Goal: Task Accomplishment & Management: Manage account settings

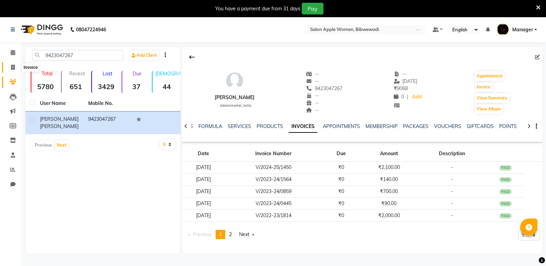
click at [14, 64] on app-home "08047224946 Select Location × Salon Apple Women, Bibwewadi Default Panel My Pan…" at bounding box center [273, 140] width 546 height 247
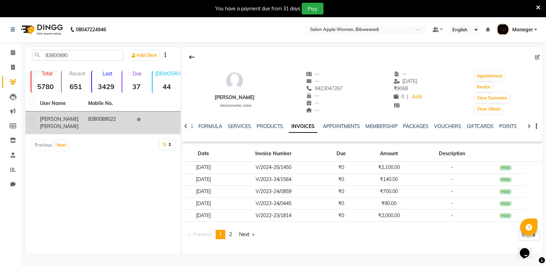
type input "83800890"
click at [105, 115] on td "8380089022" at bounding box center [108, 123] width 48 height 23
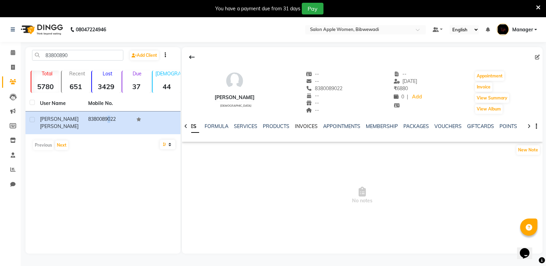
click at [311, 126] on link "INVOICES" at bounding box center [306, 126] width 23 height 6
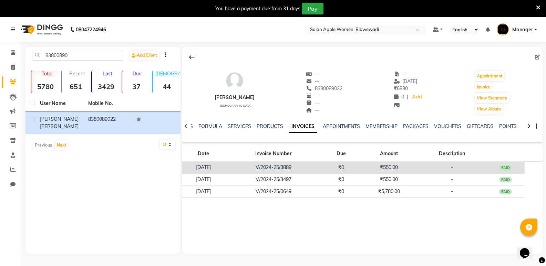
click at [321, 173] on td "V/2024-25/3889" at bounding box center [273, 168] width 97 height 12
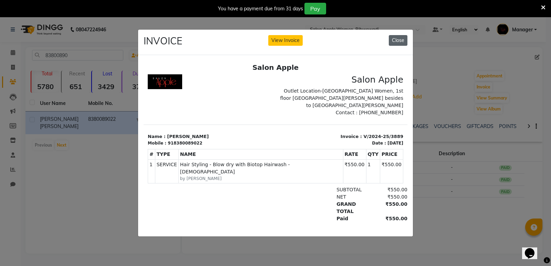
click at [400, 36] on button "Close" at bounding box center [398, 40] width 19 height 11
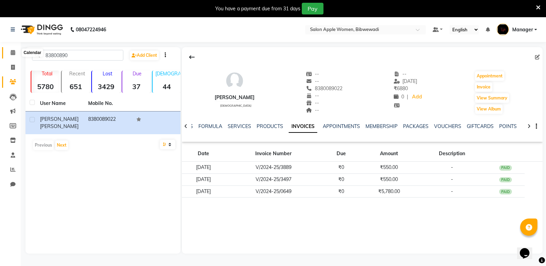
click at [16, 53] on span at bounding box center [13, 53] width 12 height 8
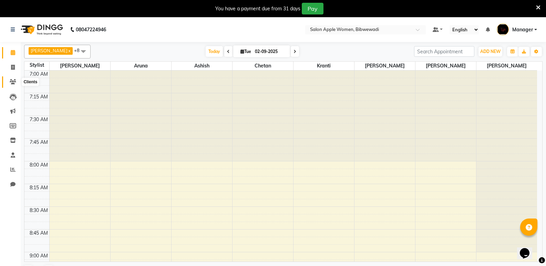
click at [11, 82] on icon at bounding box center [13, 81] width 7 height 5
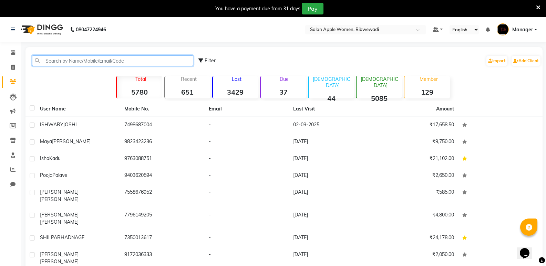
click at [88, 58] on input "text" at bounding box center [112, 60] width 161 height 11
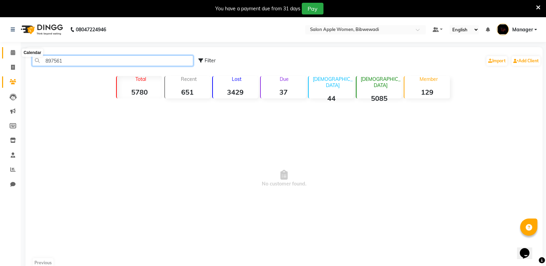
type input "897561"
click at [9, 50] on span at bounding box center [13, 53] width 12 height 8
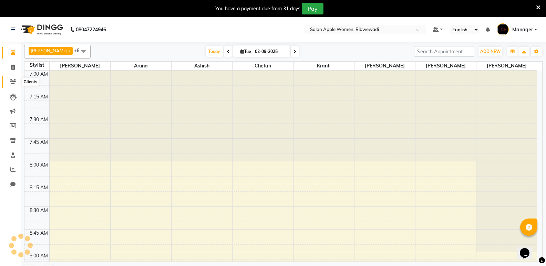
click at [11, 80] on icon at bounding box center [13, 81] width 7 height 5
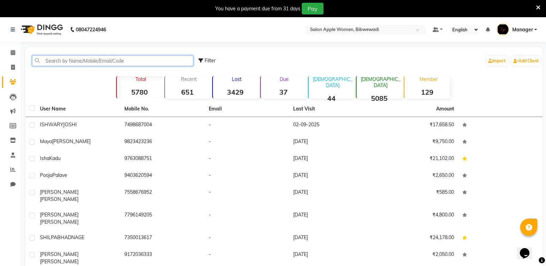
click at [66, 59] on input "text" at bounding box center [112, 60] width 161 height 11
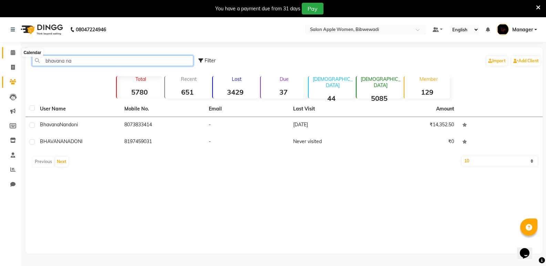
type input "bhavana na"
click at [13, 50] on icon at bounding box center [13, 52] width 4 height 5
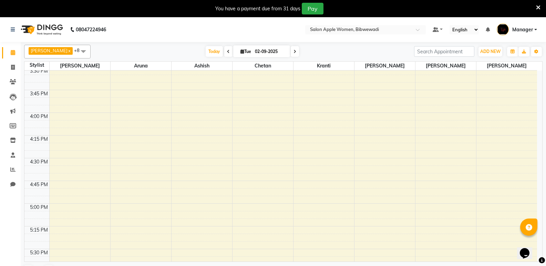
scroll to position [760, 0]
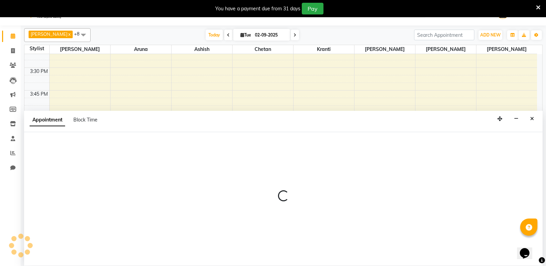
scroll to position [17, 0]
select select "11608"
select select "960"
select select "tentative"
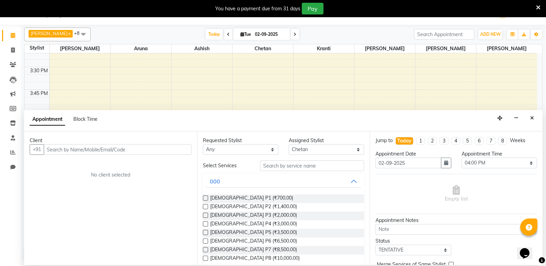
drag, startPoint x: 110, startPoint y: 152, endPoint x: 199, endPoint y: 158, distance: 89.5
click at [111, 152] on input "text" at bounding box center [118, 149] width 148 height 11
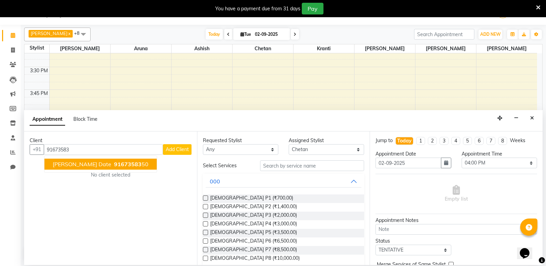
click at [114, 164] on span "91673583" at bounding box center [128, 164] width 28 height 7
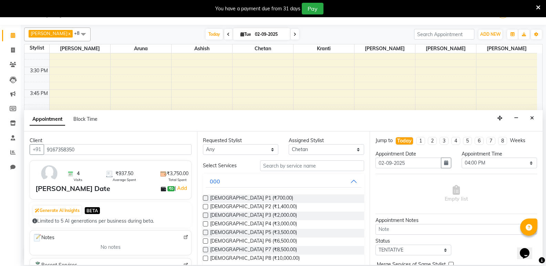
type input "9167358350"
click at [305, 166] on input "text" at bounding box center [312, 166] width 104 height 11
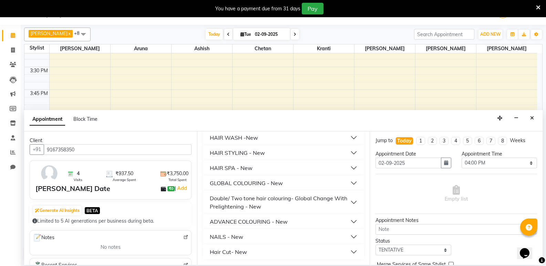
type input "300"
click at [241, 251] on div "Hair Cut- New" at bounding box center [228, 252] width 37 height 8
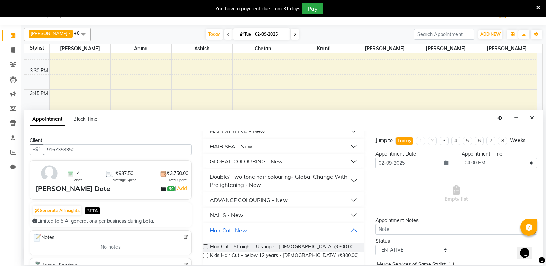
scroll to position [192, 0]
click at [241, 247] on span "Hair Cut - Straight - U shape - Female (₹300.00)" at bounding box center [282, 247] width 145 height 9
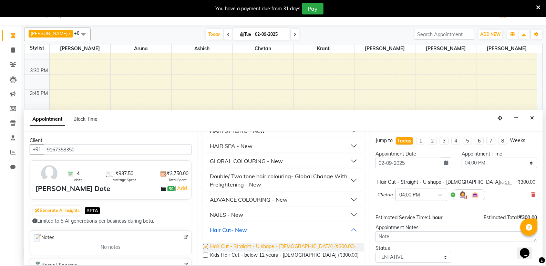
checkbox input "false"
click at [531, 193] on icon at bounding box center [533, 195] width 4 height 5
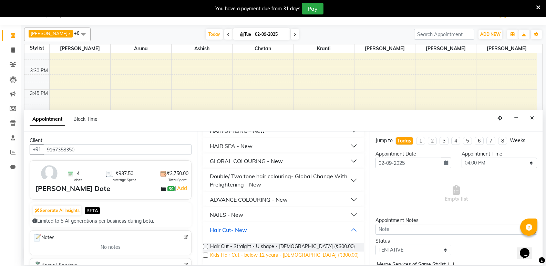
click at [317, 255] on span "Kids Hair Cut - below 12 years - Female (₹300.00)" at bounding box center [284, 256] width 149 height 9
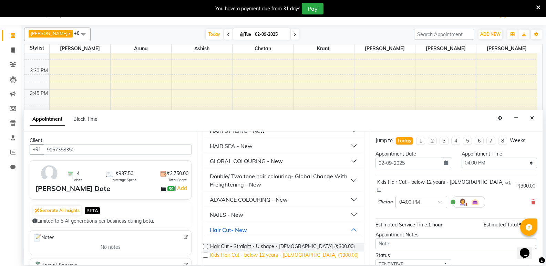
click at [317, 255] on span "Kids Hair Cut - below 12 years - Female (₹300.00)" at bounding box center [284, 256] width 149 height 9
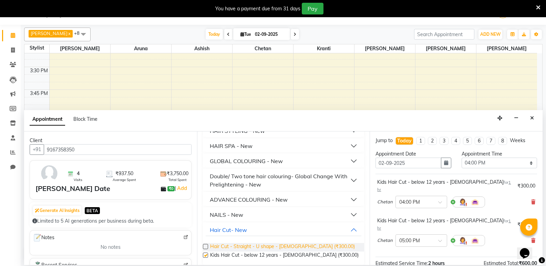
checkbox input "false"
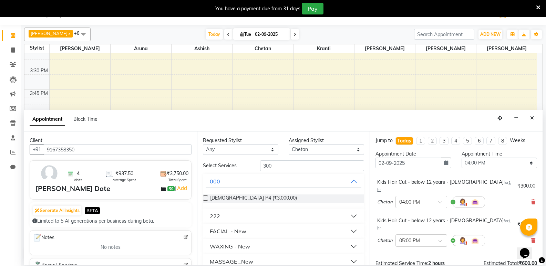
scroll to position [0, 0]
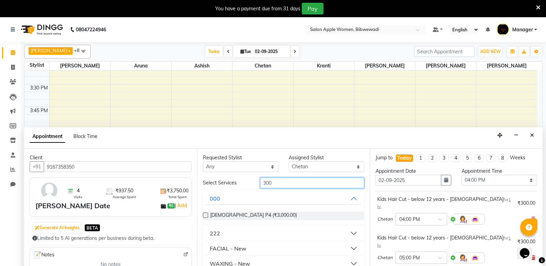
drag, startPoint x: 284, startPoint y: 181, endPoint x: 187, endPoint y: 196, distance: 98.1
click at [187, 196] on div "Client +91 9167358350 4 Visits ₹937.50 Average Spent ₹3,750.00 Total Spent bhag…" at bounding box center [283, 216] width 519 height 134
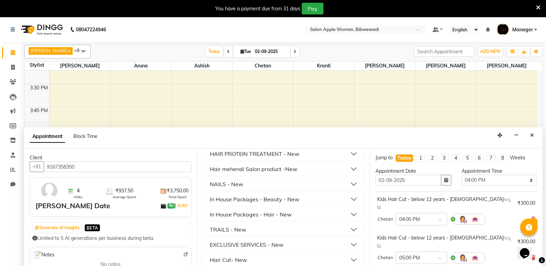
scroll to position [17, 0]
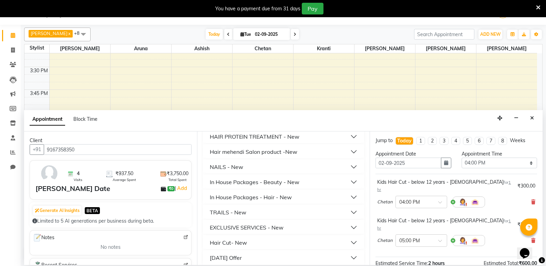
type input "500"
click at [250, 237] on button "Hair Cut- New" at bounding box center [284, 243] width 156 height 12
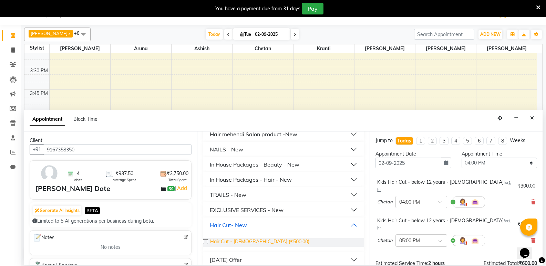
scroll to position [438, 0]
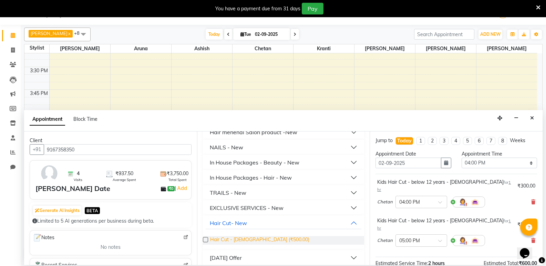
click at [247, 236] on span "Hair Cut - Female (₹500.00)" at bounding box center [259, 240] width 99 height 9
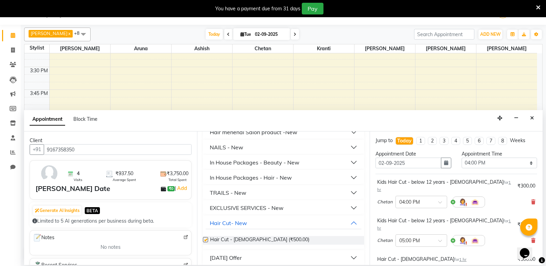
checkbox input "false"
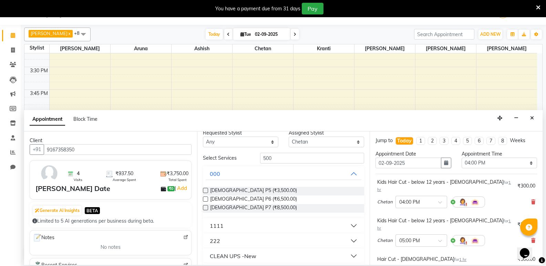
scroll to position [0, 0]
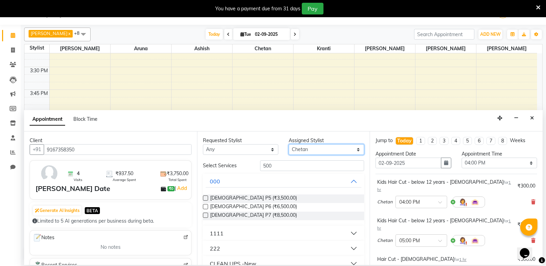
click at [302, 146] on select "Select Ambika Aruna Ashish Chetan Kranti Pratiksha Bhadakwad Sakshi Varsha Maam" at bounding box center [326, 149] width 75 height 11
select select "75743"
click at [289, 144] on select "Select Ambika Aruna Ashish Chetan Kranti Pratiksha Bhadakwad Sakshi Varsha Maam" at bounding box center [326, 149] width 75 height 11
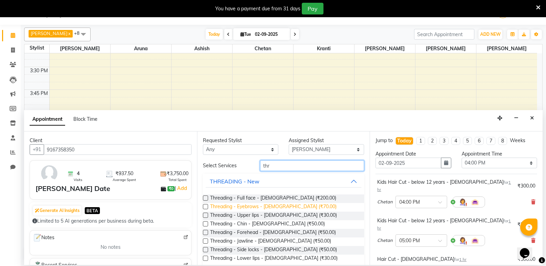
type input "thr"
click at [233, 207] on span "Threading - Eyebrows - Female (₹70.00)" at bounding box center [273, 207] width 126 height 9
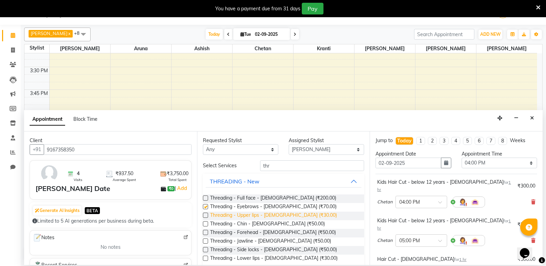
checkbox input "false"
click at [232, 214] on span "Threading - Upper lips - Female (₹30.00)" at bounding box center [273, 216] width 127 height 9
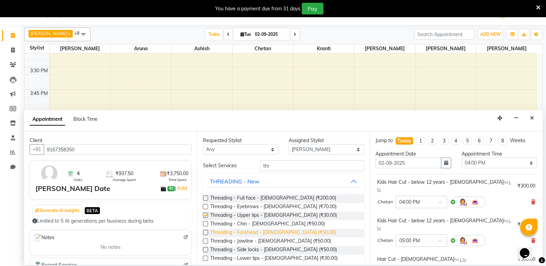
checkbox input "false"
click at [238, 231] on span "Threading - Forehead - Female (₹50.00)" at bounding box center [273, 233] width 126 height 9
checkbox input "false"
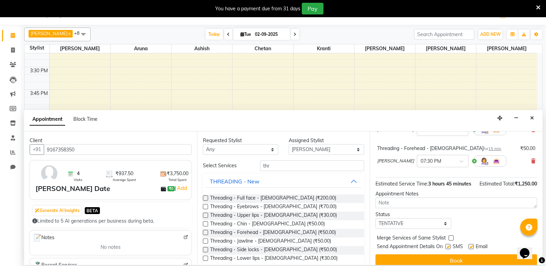
click at [441, 255] on button "Book" at bounding box center [457, 261] width 162 height 12
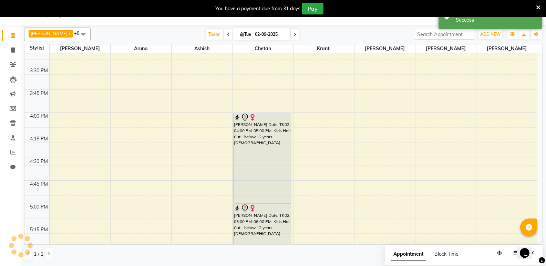
scroll to position [0, 0]
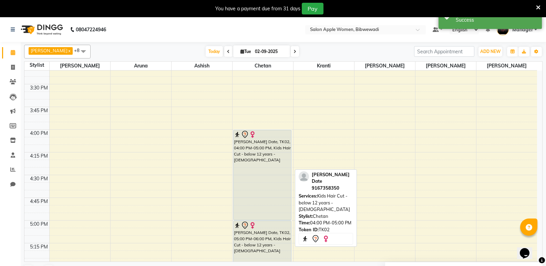
click at [273, 200] on div "bhagyashri Date, TK02, 04:00 PM-05:00 PM, Kids Hair Cut - below 12 years - Fema…" at bounding box center [263, 175] width 58 height 90
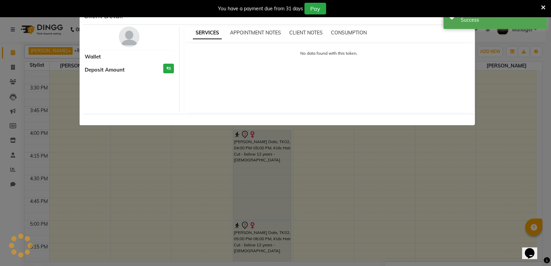
select select "7"
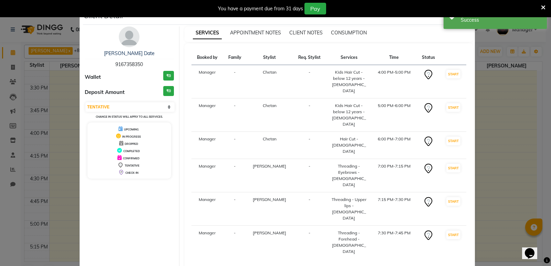
select select "service"
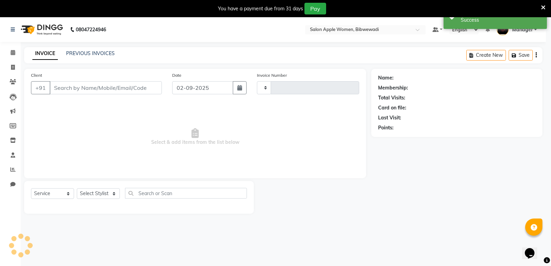
type input "1900"
select select "101"
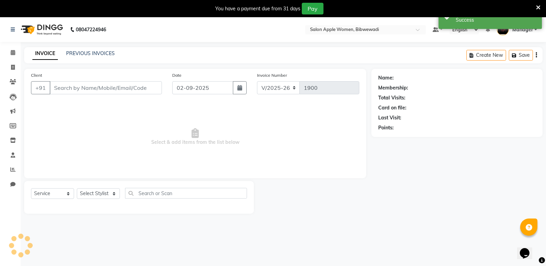
type input "9167358350"
select select "75743"
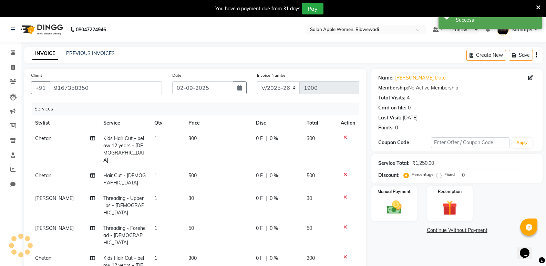
scroll to position [10, 0]
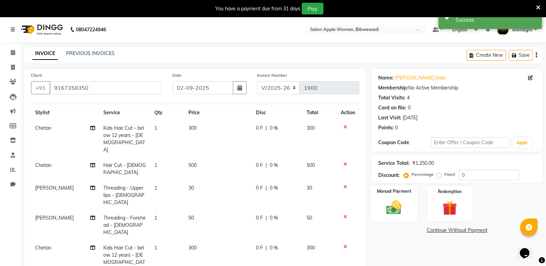
click at [406, 191] on label "Manual Payment" at bounding box center [394, 191] width 34 height 7
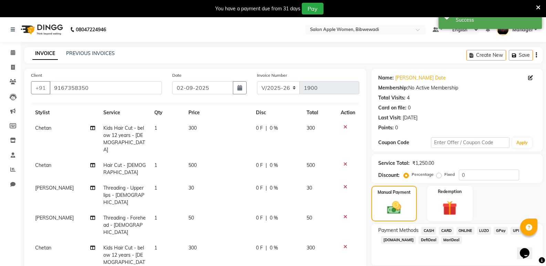
click at [465, 231] on span "ONLINE" at bounding box center [466, 231] width 18 height 8
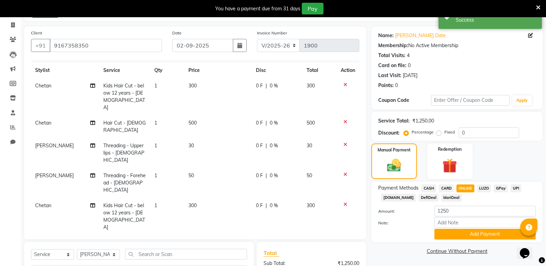
scroll to position [69, 0]
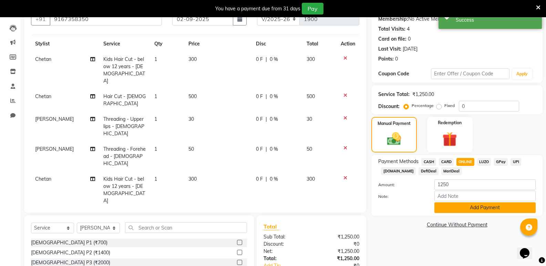
click at [458, 211] on button "Add Payment" at bounding box center [485, 208] width 101 height 11
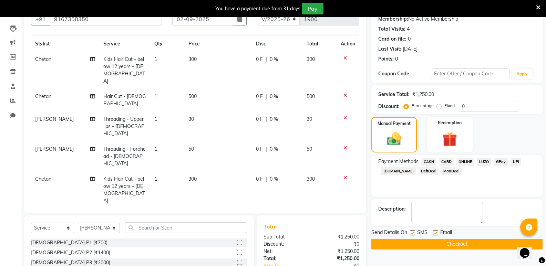
scroll to position [103, 0]
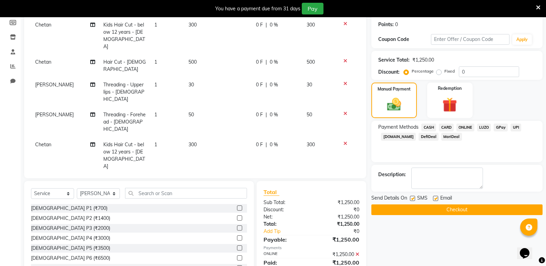
click at [479, 206] on button "Checkout" at bounding box center [457, 210] width 171 height 11
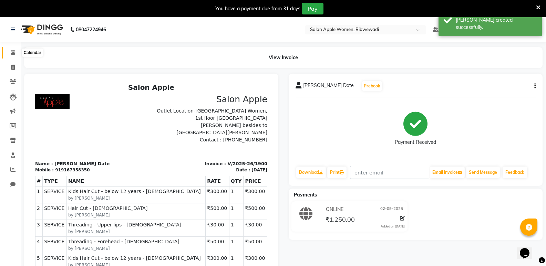
click at [16, 52] on span at bounding box center [13, 53] width 12 height 8
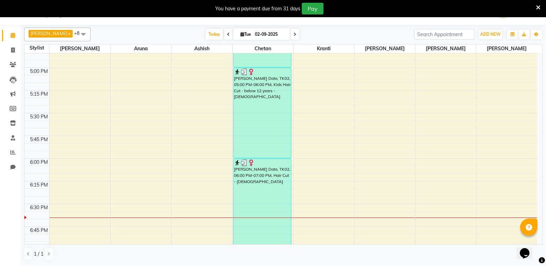
scroll to position [896, 0]
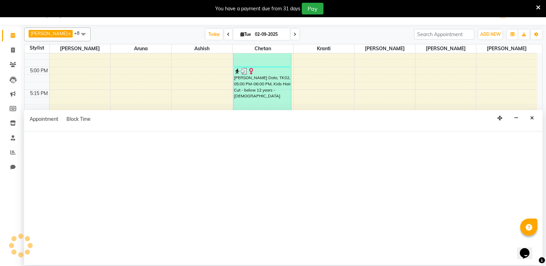
select select "75743"
select select "tentative"
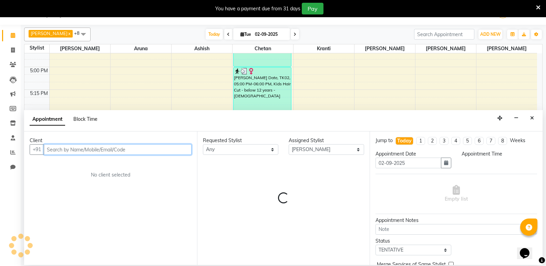
select select "1050"
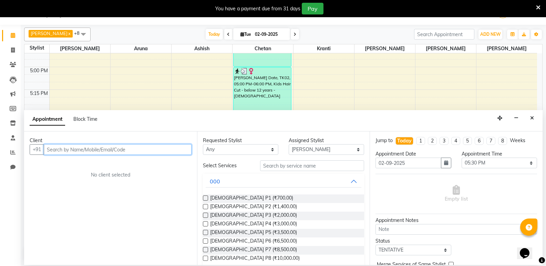
drag, startPoint x: 92, startPoint y: 148, endPoint x: 131, endPoint y: 141, distance: 39.5
click at [93, 148] on input "text" at bounding box center [118, 149] width 148 height 11
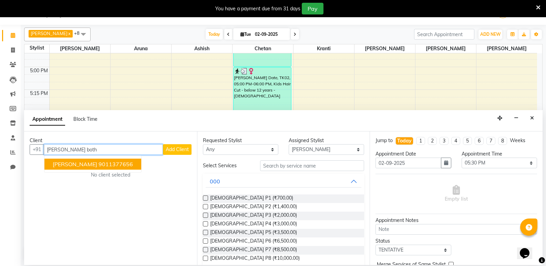
click at [80, 167] on span "Sakshi Bothra" at bounding box center [75, 164] width 44 height 7
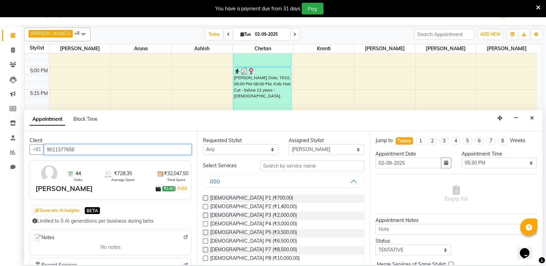
type input "9011377656"
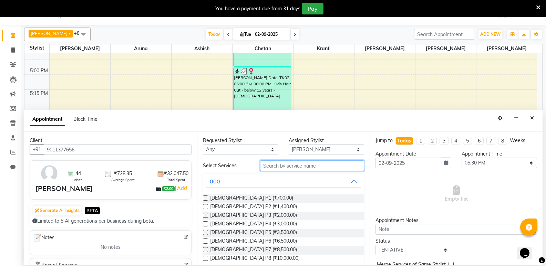
click at [270, 166] on input "text" at bounding box center [312, 166] width 104 height 11
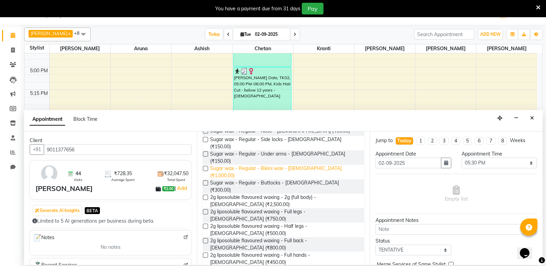
scroll to position [207, 0]
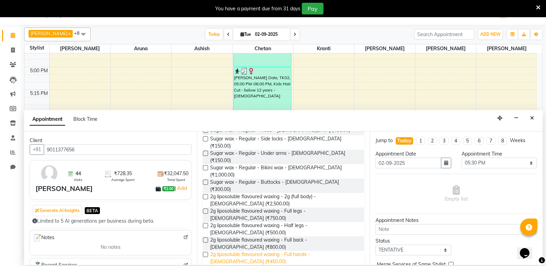
type input "wax"
click at [292, 251] on span "2g liposoluble flavoured waxing - Full hands - Female (₹450.00)" at bounding box center [284, 258] width 149 height 14
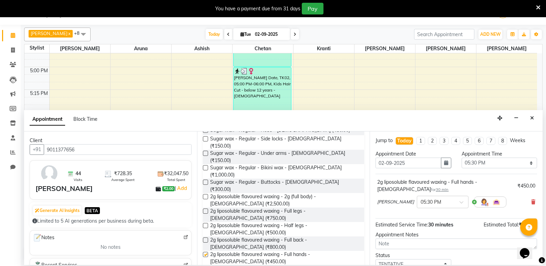
checkbox input "false"
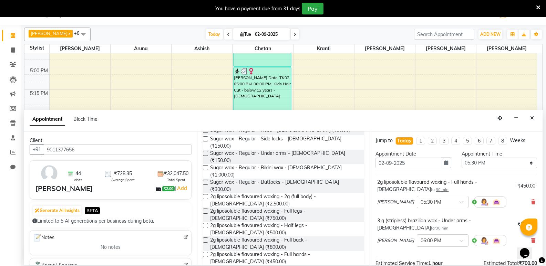
checkbox input "false"
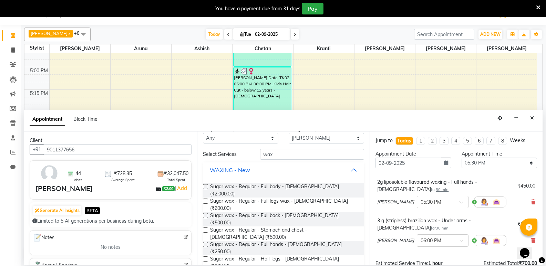
scroll to position [0, 0]
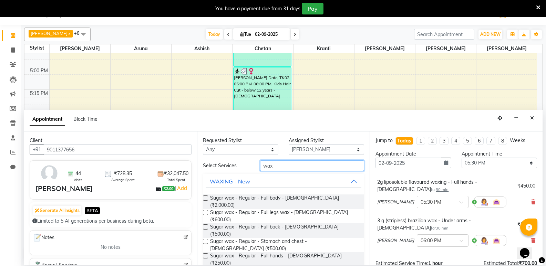
drag, startPoint x: 276, startPoint y: 165, endPoint x: 244, endPoint y: 167, distance: 31.8
click at [244, 167] on div "Select Services wax" at bounding box center [284, 166] width 172 height 11
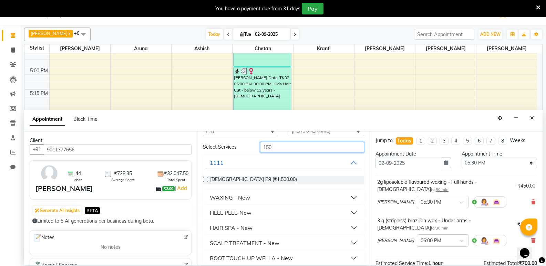
scroll to position [34, 0]
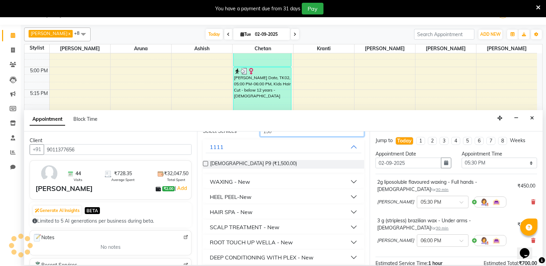
type input "150"
click at [249, 186] on button "WAXING - New" at bounding box center [284, 182] width 156 height 12
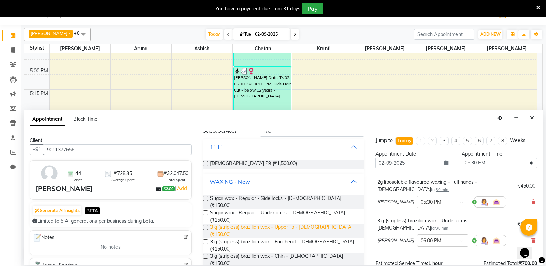
click at [263, 224] on span "3 g (stripless) brazilian wax - Upper lip - Female (₹150.00)" at bounding box center [284, 231] width 149 height 14
checkbox input "false"
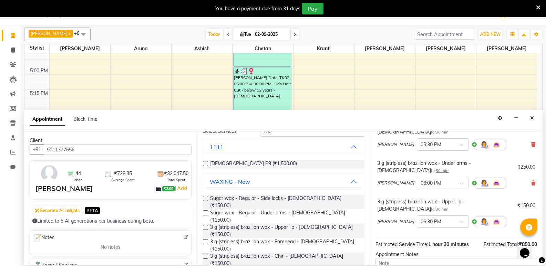
scroll to position [118, 0]
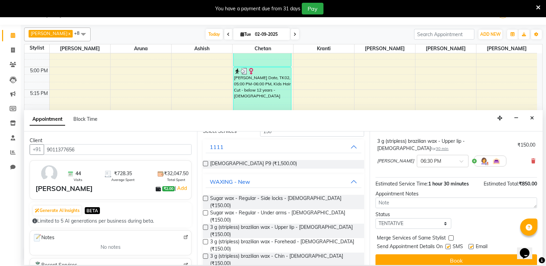
click at [443, 257] on button "Book" at bounding box center [457, 261] width 162 height 12
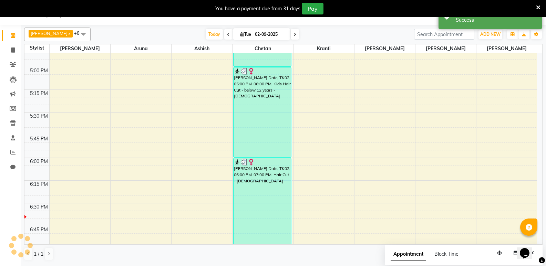
scroll to position [0, 0]
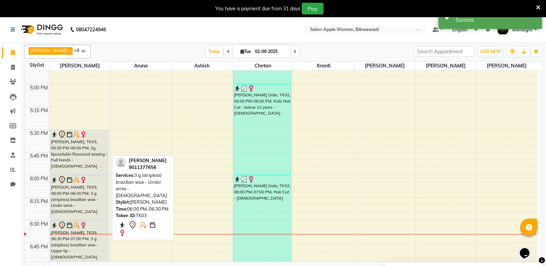
click at [104, 175] on div at bounding box center [80, 174] width 58 height 3
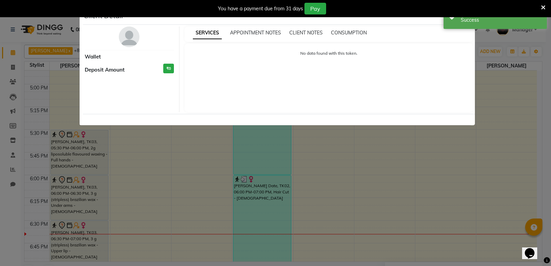
select select "7"
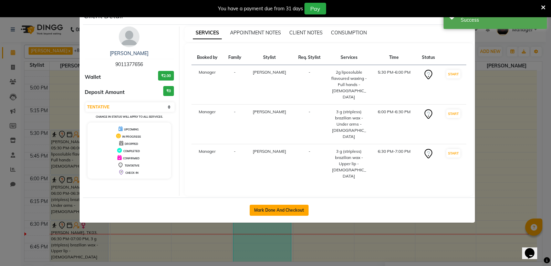
click at [275, 205] on button "Mark Done And Checkout" at bounding box center [279, 210] width 59 height 11
select select "101"
select select "service"
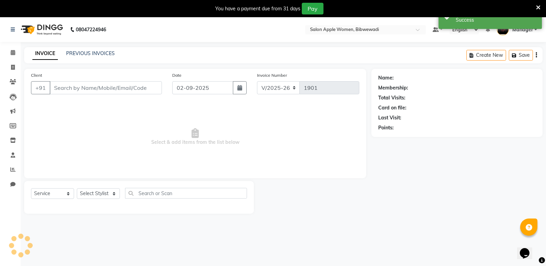
type input "9011377656"
select select "75743"
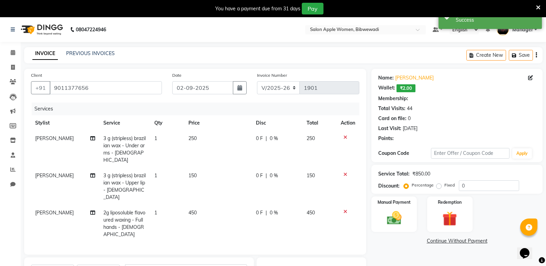
scroll to position [87, 0]
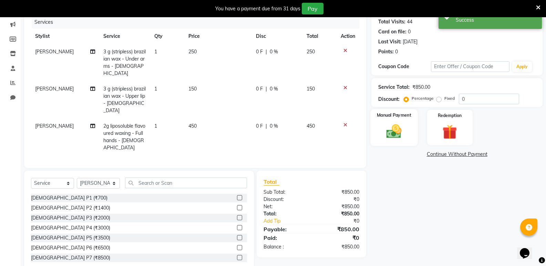
click at [395, 131] on img at bounding box center [394, 132] width 24 height 18
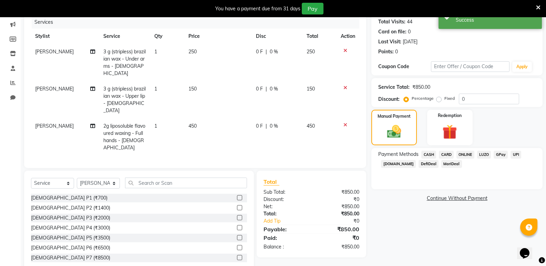
click at [435, 154] on span "CASH" at bounding box center [429, 155] width 15 height 8
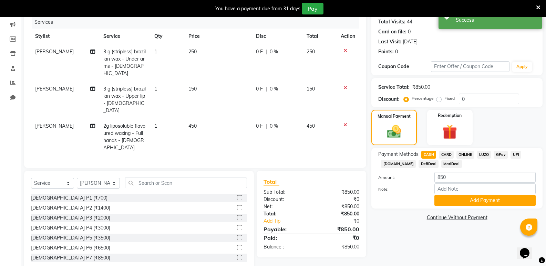
click at [457, 207] on div "Payment Methods CASH CARD ONLINE LUZO GPay UPI Deal.mu DefiDeal MariDeal Amount…" at bounding box center [457, 178] width 171 height 61
click at [456, 203] on button "Add Payment" at bounding box center [485, 200] width 101 height 11
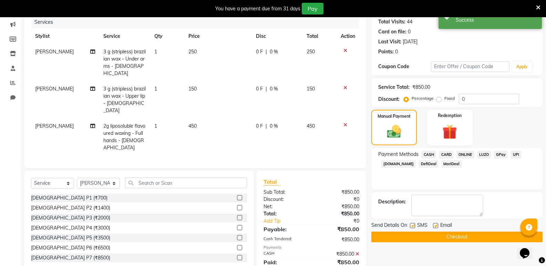
click at [450, 238] on button "Checkout" at bounding box center [457, 237] width 171 height 11
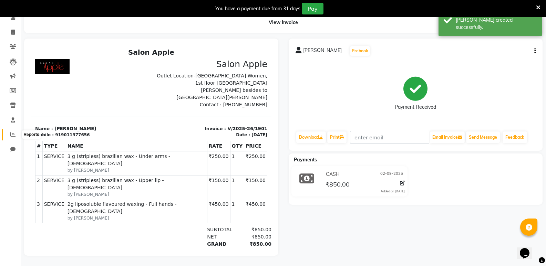
click at [13, 131] on span at bounding box center [13, 135] width 12 height 8
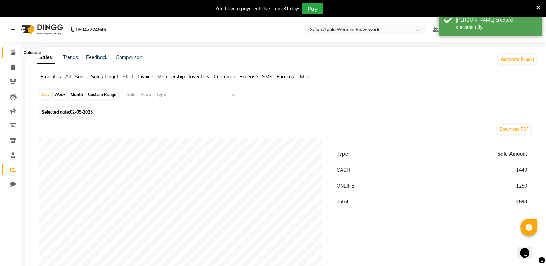
click at [15, 52] on icon at bounding box center [13, 52] width 4 height 5
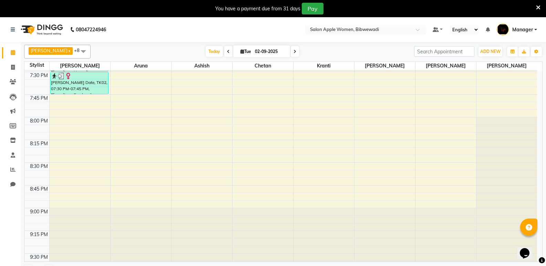
scroll to position [1172, 0]
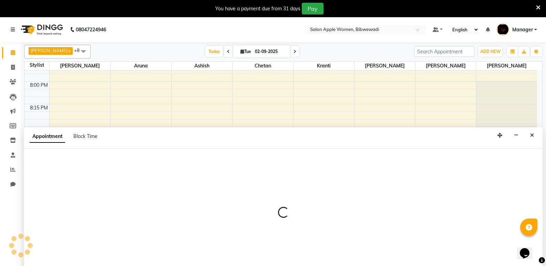
scroll to position [17, 0]
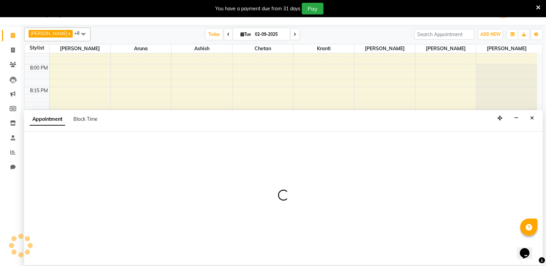
select select "75743"
select select "1245"
select select "tentative"
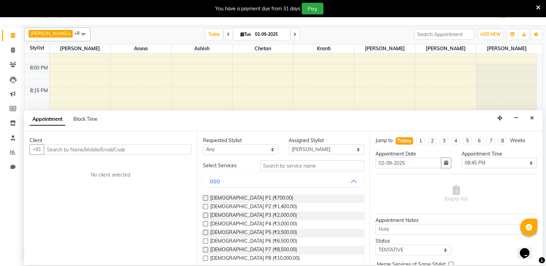
click at [94, 154] on input "text" at bounding box center [118, 149] width 148 height 11
type input "7"
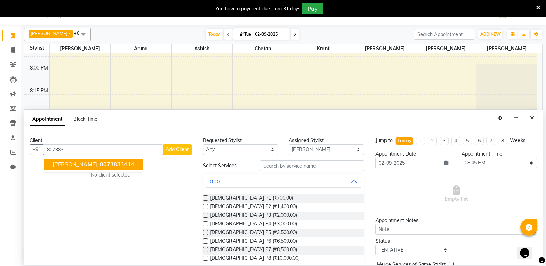
click at [125, 151] on input "807383" at bounding box center [103, 149] width 119 height 11
click at [124, 165] on ngb-highlight "807383 3414" at bounding box center [117, 164] width 36 height 7
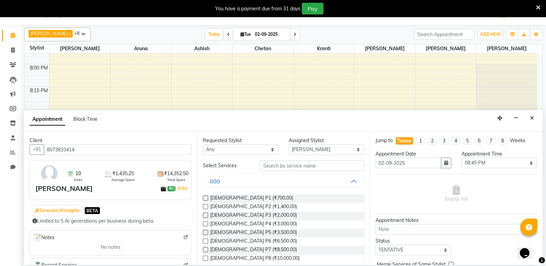
type input "8073833414"
click at [327, 169] on input "text" at bounding box center [312, 166] width 104 height 11
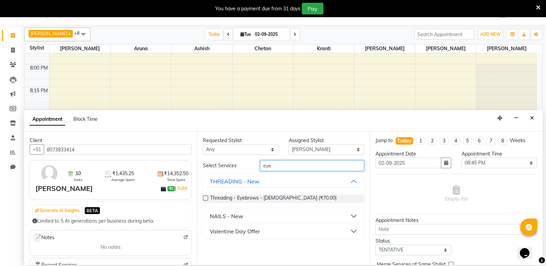
type input "eye"
click at [317, 200] on div "Threading - Eyebrows - Female (₹70.00)" at bounding box center [284, 199] width 162 height 9
click at [206, 198] on label at bounding box center [205, 198] width 5 height 5
click at [206, 198] on input "checkbox" at bounding box center [205, 199] width 4 height 4
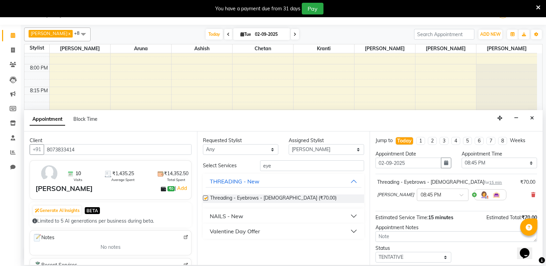
checkbox input "false"
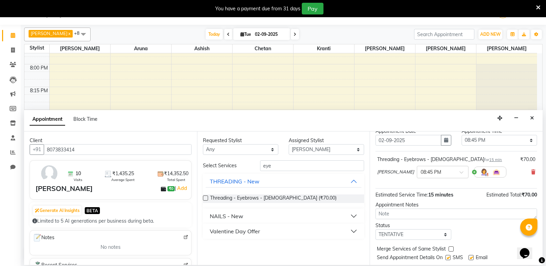
scroll to position [41, 0]
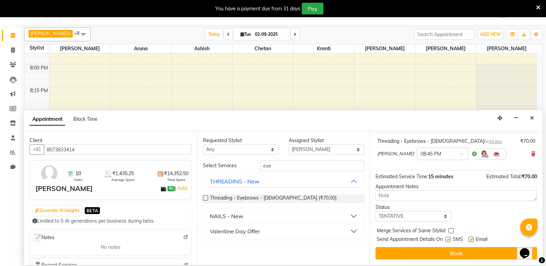
click at [445, 261] on div "Jump to Today 1 2 3 4 5 6 7 8 Weeks Appointment Date 02-09-2025 Appointment Tim…" at bounding box center [456, 199] width 173 height 134
click at [444, 248] on button "Book" at bounding box center [457, 253] width 162 height 12
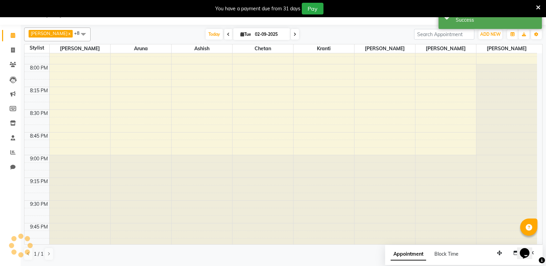
scroll to position [0, 0]
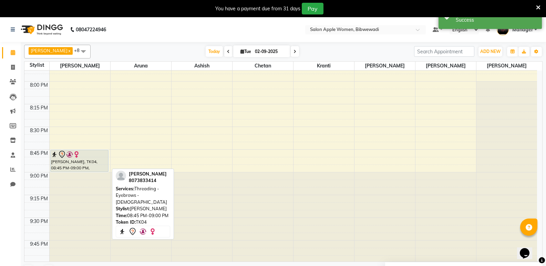
click at [90, 154] on div at bounding box center [79, 155] width 57 height 8
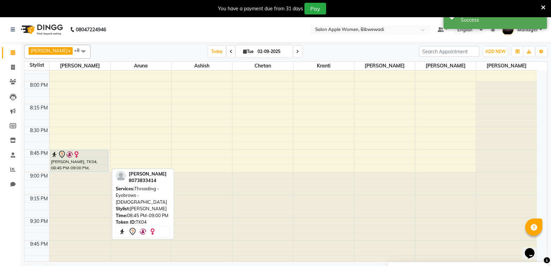
select select "7"
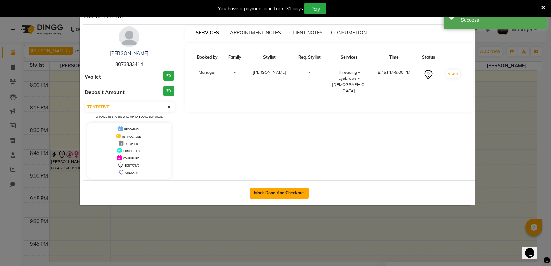
click at [268, 191] on button "Mark Done And Checkout" at bounding box center [279, 193] width 59 height 11
select select "service"
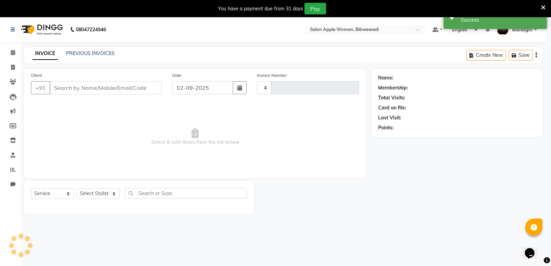
type input "1902"
select select "101"
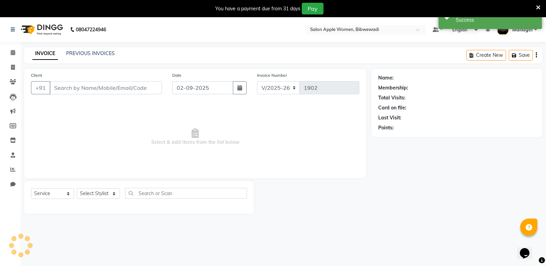
type input "8073833414"
select select "75743"
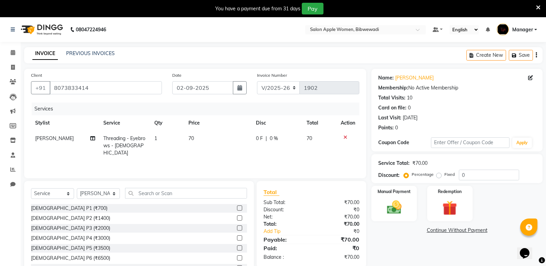
scroll to position [27, 0]
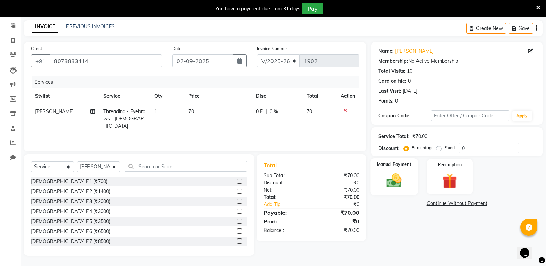
click at [375, 174] on div "Manual Payment" at bounding box center [394, 177] width 47 height 37
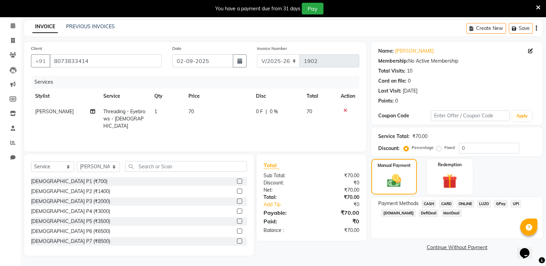
drag, startPoint x: 470, startPoint y: 202, endPoint x: 473, endPoint y: 215, distance: 13.7
click at [470, 203] on span "ONLINE" at bounding box center [466, 204] width 18 height 8
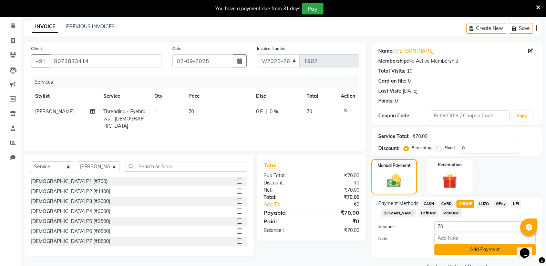
click at [471, 248] on button "Add Payment" at bounding box center [485, 250] width 101 height 11
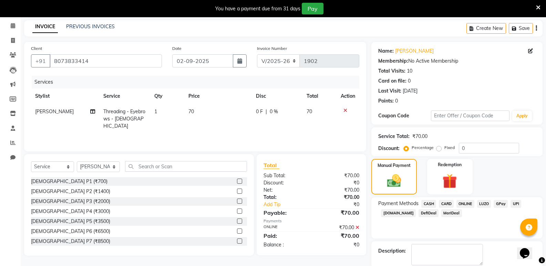
scroll to position [63, 0]
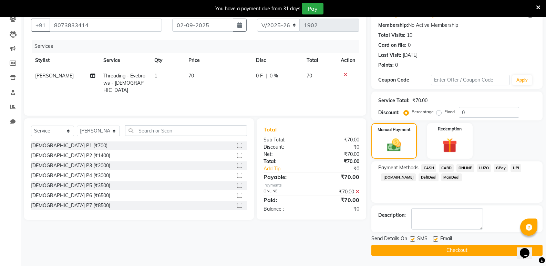
click at [470, 250] on button "Checkout" at bounding box center [457, 250] width 171 height 11
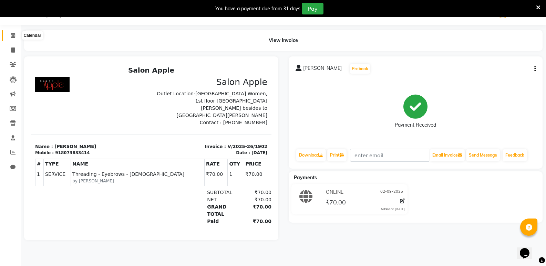
click at [12, 35] on icon at bounding box center [13, 35] width 4 height 5
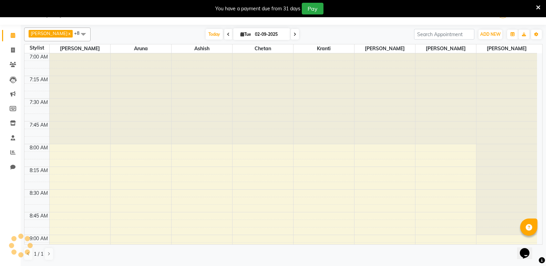
scroll to position [1001, 0]
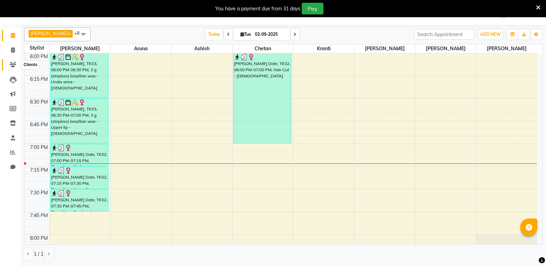
click at [14, 63] on icon at bounding box center [13, 64] width 7 height 5
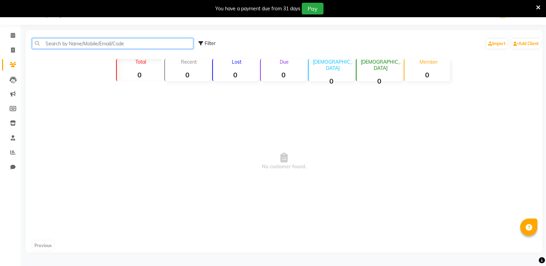
click at [57, 49] on div "Filter Import Add Client" at bounding box center [284, 44] width 515 height 22
click at [103, 40] on input "sakshi bothra" at bounding box center [112, 43] width 161 height 11
type input "sakshi bothra"
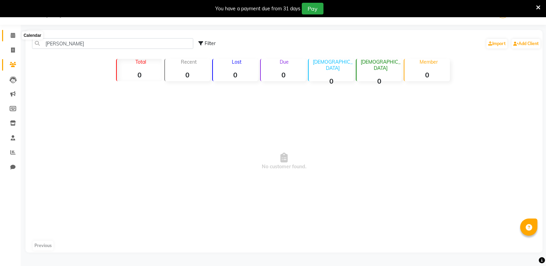
click at [16, 34] on span at bounding box center [13, 36] width 12 height 8
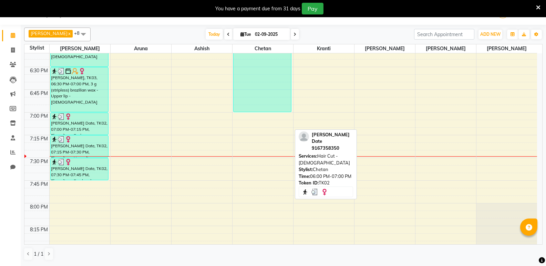
scroll to position [1034, 0]
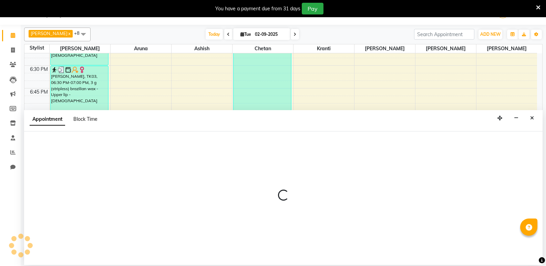
select select "11608"
select select "1155"
select select "tentative"
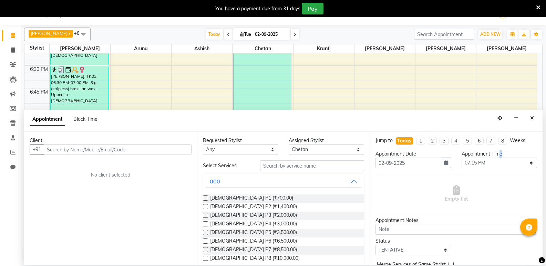
click at [495, 160] on div "Appointment Time Select 08:00 AM 08:15 AM 08:30 AM 08:45 AM 09:00 AM 09:15 AM 0…" at bounding box center [500, 162] width 86 height 23
click at [495, 160] on select "Select 08:00 AM 08:15 AM 08:30 AM 08:45 AM 09:00 AM 09:15 AM 09:30 AM 09:45 AM …" at bounding box center [499, 163] width 75 height 11
select select "1140"
click at [462, 158] on select "Select 08:00 AM 08:15 AM 08:30 AM 08:45 AM 09:00 AM 09:15 AM 09:30 AM 09:45 AM …" at bounding box center [499, 163] width 75 height 11
click at [187, 154] on input "text" at bounding box center [118, 149] width 148 height 11
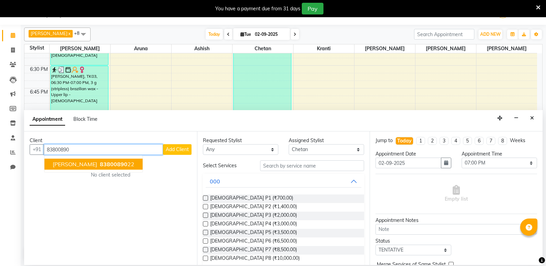
click at [68, 169] on button "Sejal Chandak 83800890 22" at bounding box center [93, 164] width 98 height 11
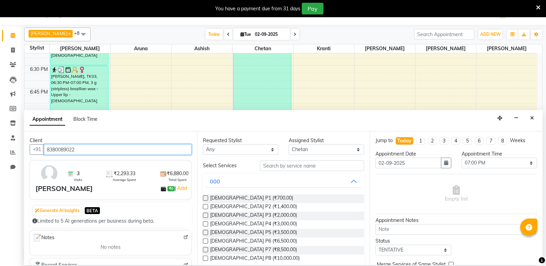
type input "8380089022"
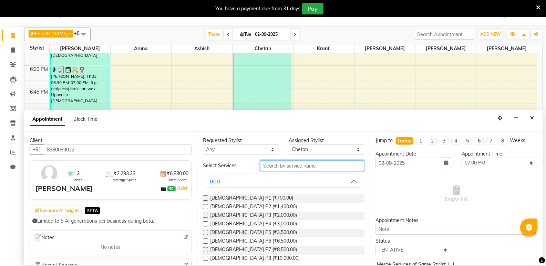
click at [271, 162] on input "text" at bounding box center [312, 166] width 104 height 11
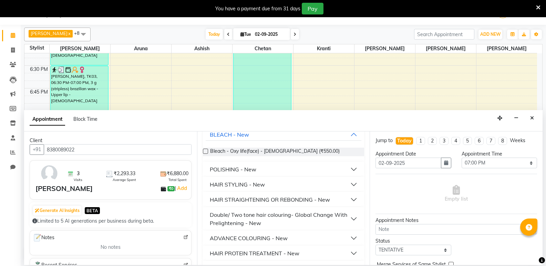
scroll to position [94, 0]
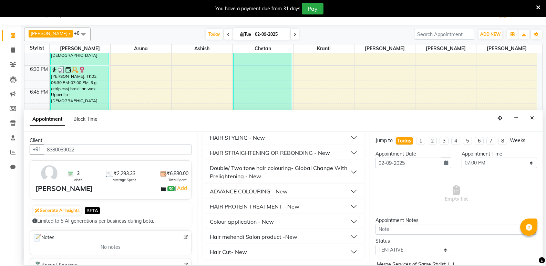
type input "550"
click at [280, 252] on button "Hair Cut- New" at bounding box center [284, 252] width 156 height 12
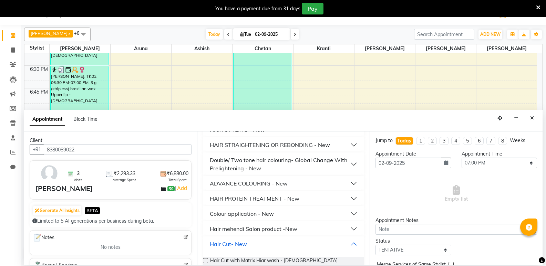
scroll to position [110, 0]
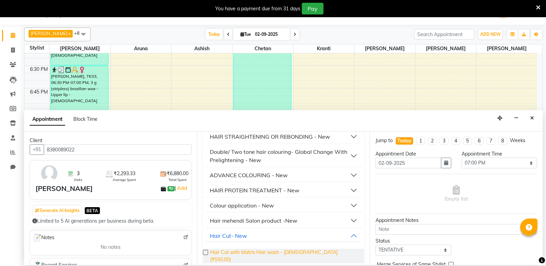
click at [282, 253] on span "Hair Cut with Matrix Hiar wash - Female (₹550.00)" at bounding box center [284, 256] width 149 height 14
checkbox input "false"
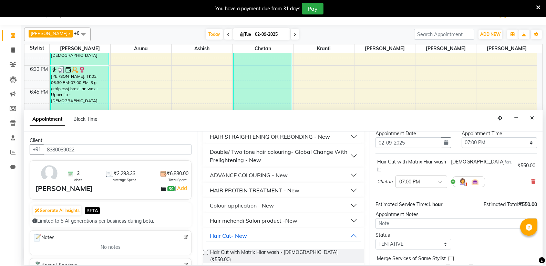
scroll to position [41, 0]
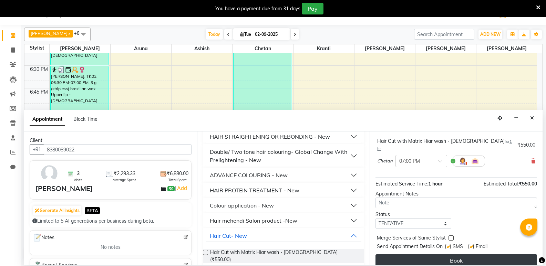
click at [426, 255] on button "Book" at bounding box center [457, 261] width 162 height 12
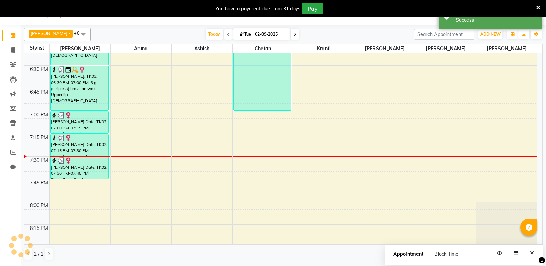
scroll to position [0, 0]
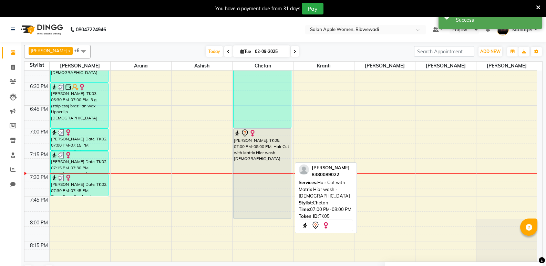
click at [249, 143] on div "Sejal Chandak, TK05, 07:00 PM-08:00 PM, Hair Cut with Matrix Hiar wash - Female" at bounding box center [263, 174] width 58 height 90
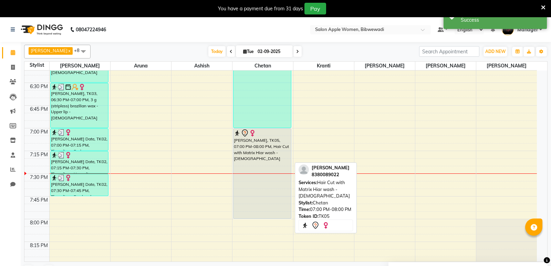
select select "7"
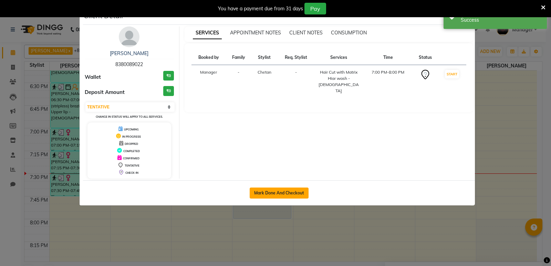
click at [297, 193] on button "Mark Done And Checkout" at bounding box center [279, 193] width 59 height 11
select select "service"
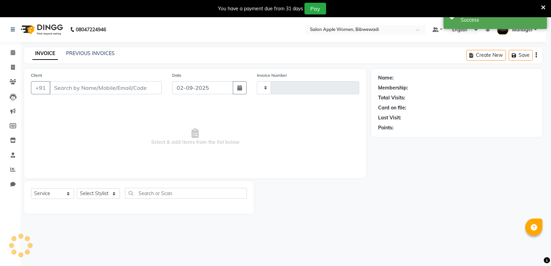
type input "1903"
select select "101"
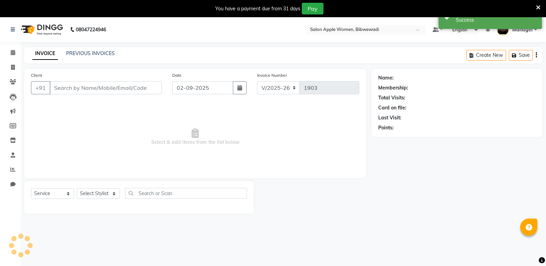
type input "8380089022"
select select "11608"
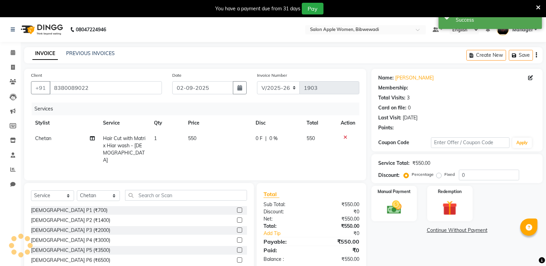
scroll to position [27, 0]
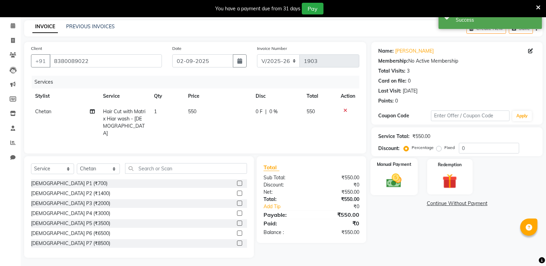
click at [391, 167] on label "Manual Payment" at bounding box center [394, 164] width 34 height 7
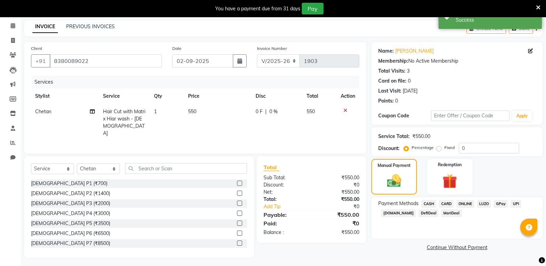
click at [427, 203] on span "CASH" at bounding box center [429, 204] width 15 height 8
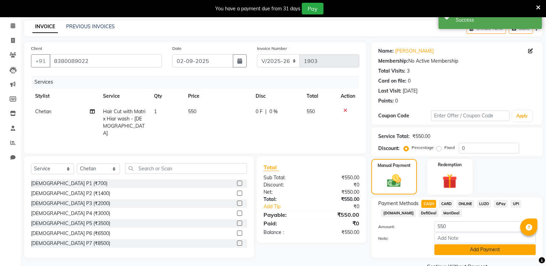
click at [471, 248] on button "Add Payment" at bounding box center [485, 250] width 101 height 11
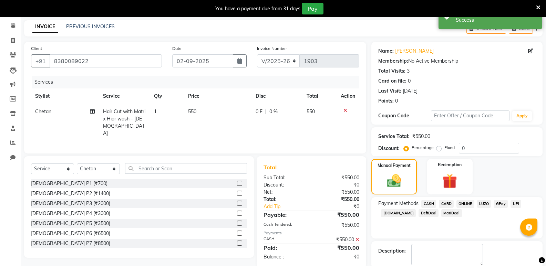
scroll to position [61, 0]
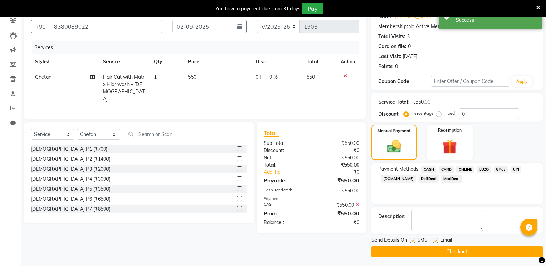
click at [459, 248] on button "Checkout" at bounding box center [457, 252] width 171 height 11
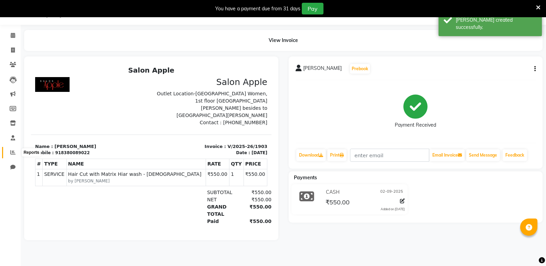
click at [16, 154] on span at bounding box center [13, 153] width 12 height 8
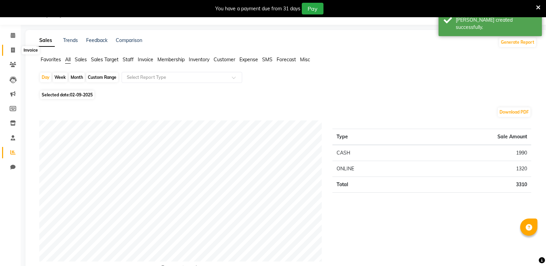
click at [12, 52] on icon at bounding box center [13, 50] width 4 height 5
select select "101"
select select "service"
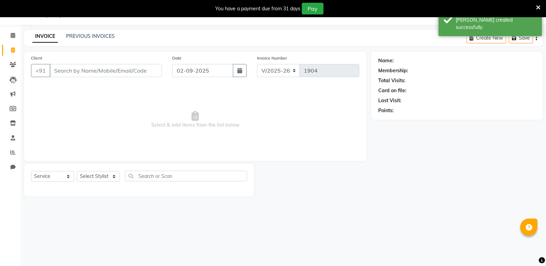
click at [96, 39] on div "PREVIOUS INVOICES" at bounding box center [90, 36] width 49 height 7
click at [99, 31] on div "INVOICE PREVIOUS INVOICES Create New Save" at bounding box center [283, 38] width 519 height 16
click at [100, 35] on link "PREVIOUS INVOICES" at bounding box center [90, 36] width 49 height 6
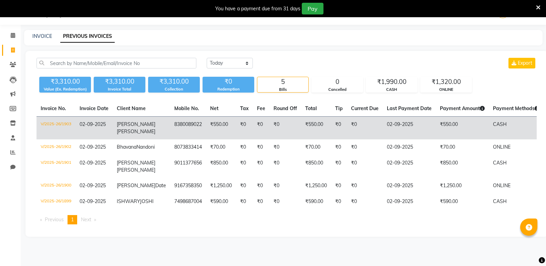
click at [171, 131] on td "8380089022" at bounding box center [188, 128] width 36 height 23
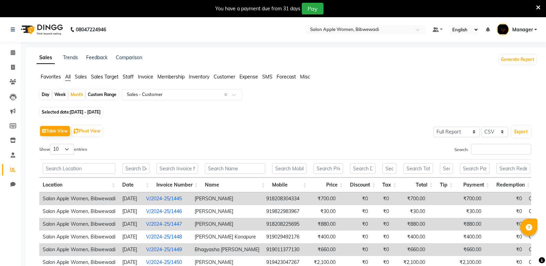
select select "full_report"
select select "csv"
drag, startPoint x: 12, startPoint y: 53, endPoint x: 89, endPoint y: 0, distance: 93.6
click at [13, 53] on icon at bounding box center [13, 52] width 4 height 5
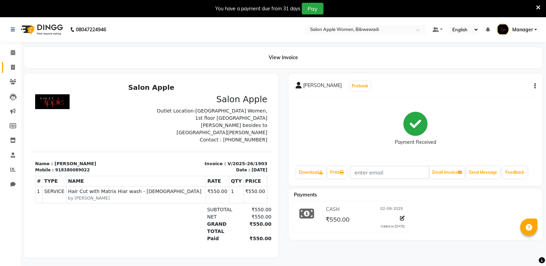
click at [12, 62] on link "Invoice" at bounding box center [10, 67] width 17 height 11
select select "service"
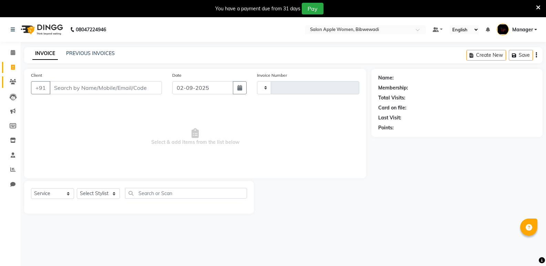
type input "1904"
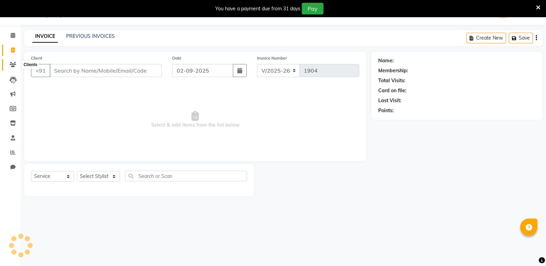
click at [13, 66] on icon at bounding box center [13, 64] width 7 height 5
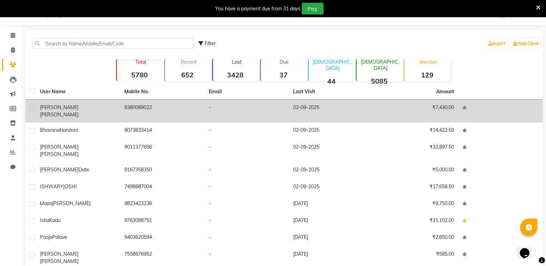
click at [70, 112] on span "Chandak" at bounding box center [59, 115] width 39 height 6
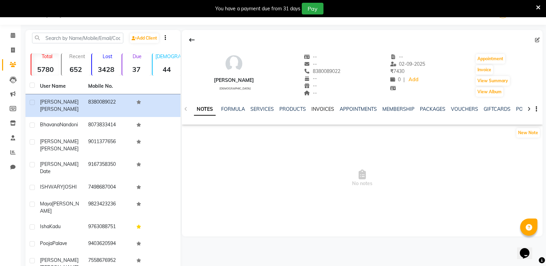
click at [323, 107] on link "INVOICES" at bounding box center [323, 109] width 23 height 6
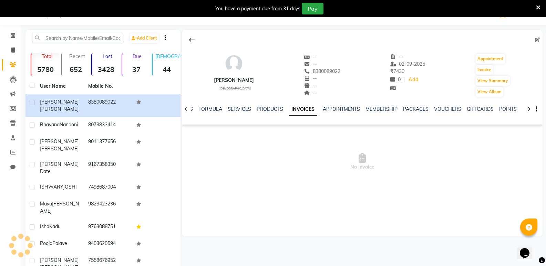
click at [322, 108] on ul "NOTES FORMULA SERVICES PRODUCTS INVOICES APPOINTMENTS MEMBERSHIP PACKAGES VOUCH…" at bounding box center [395, 109] width 437 height 7
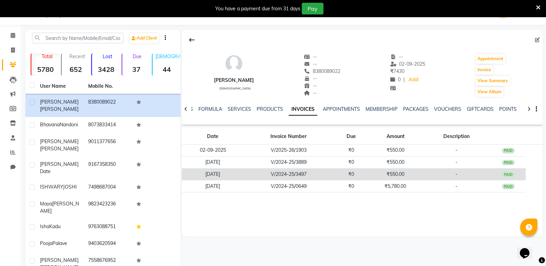
click at [329, 180] on td "V/2024-25/3497" at bounding box center [289, 175] width 90 height 12
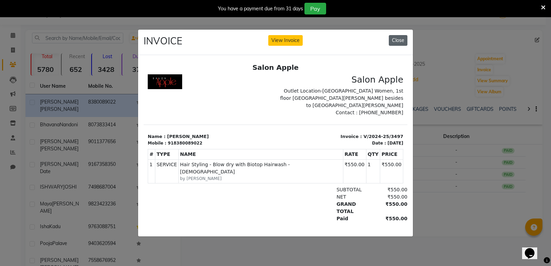
click at [401, 37] on button "Close" at bounding box center [398, 40] width 19 height 11
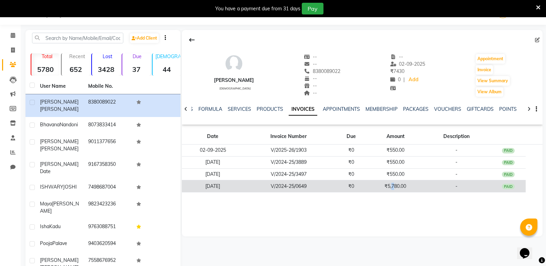
click at [394, 188] on td "₹5,780.00" at bounding box center [395, 187] width 53 height 12
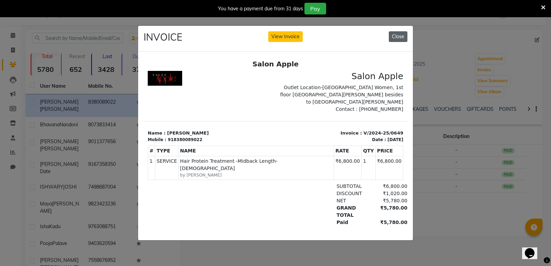
click at [397, 34] on button "Close" at bounding box center [398, 36] width 19 height 11
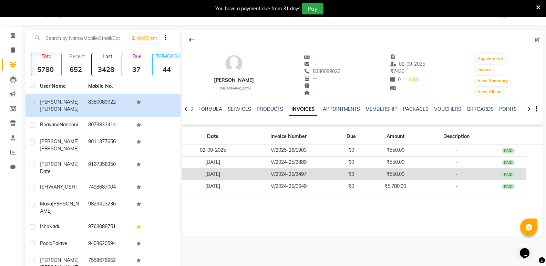
click at [397, 176] on td "₹550.00" at bounding box center [395, 175] width 53 height 12
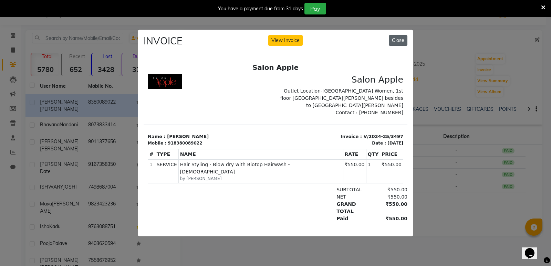
click at [394, 39] on button "Close" at bounding box center [398, 40] width 19 height 11
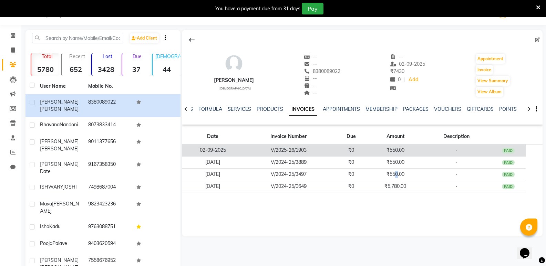
drag, startPoint x: 219, startPoint y: 175, endPoint x: 209, endPoint y: 145, distance: 31.4
click at [209, 145] on tbody "02-09-2025 V/2025-26/1903 ₹0 ₹550.00 - PAID 27-03-2025 V/2024-25/3889 ₹0 ₹550.0…" at bounding box center [362, 169] width 361 height 48
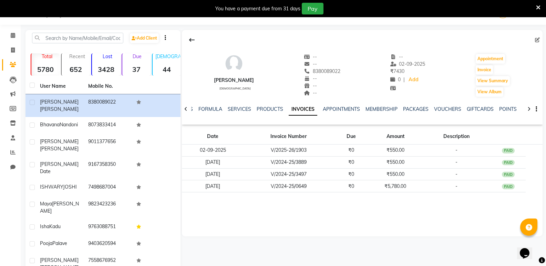
click at [238, 220] on div "Sejal Chandak female -- -- 8380089022 -- -- -- -- 02-09-2025 ₹ 7430 0 | Add App…" at bounding box center [362, 133] width 361 height 207
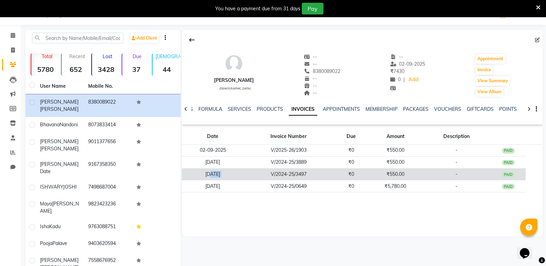
drag, startPoint x: 205, startPoint y: 177, endPoint x: 252, endPoint y: 176, distance: 46.5
click at [252, 176] on tr "19-02-2025 V/2024-25/3497 ₹0 ₹550.00 - PAID" at bounding box center [362, 175] width 361 height 12
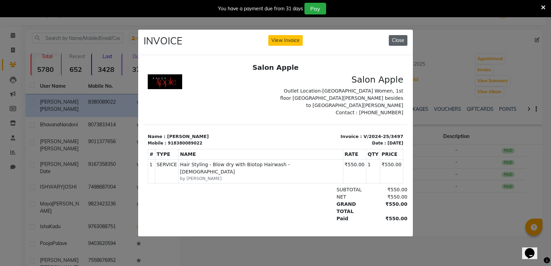
click at [396, 37] on button "Close" at bounding box center [398, 40] width 19 height 11
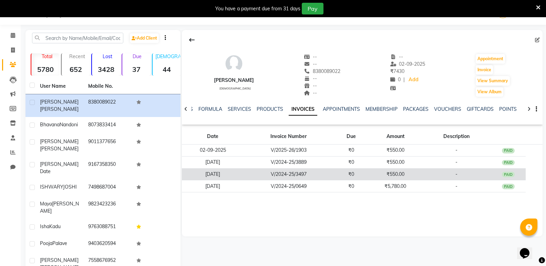
click at [394, 177] on td "₹550.00" at bounding box center [395, 175] width 53 height 12
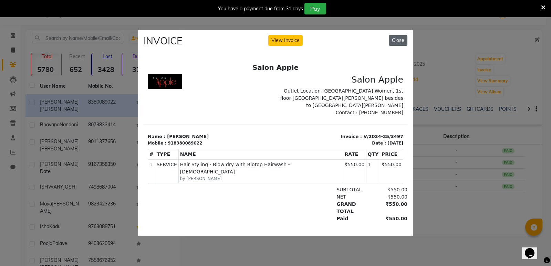
click at [405, 35] on button "Close" at bounding box center [398, 40] width 19 height 11
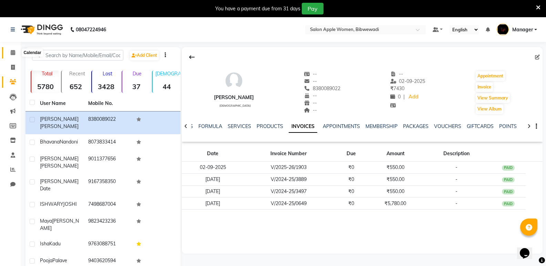
click at [11, 53] on icon at bounding box center [13, 52] width 4 height 5
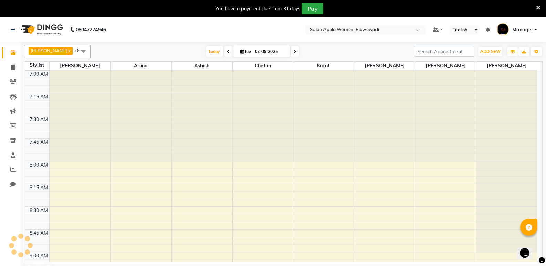
scroll to position [1092, 0]
